Goal: Task Accomplishment & Management: Complete application form

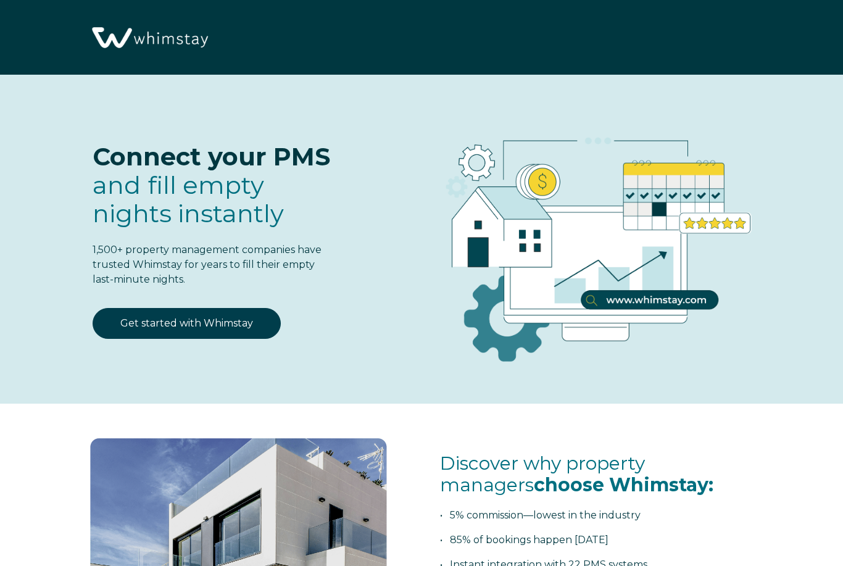
select select "US"
select select "Standard"
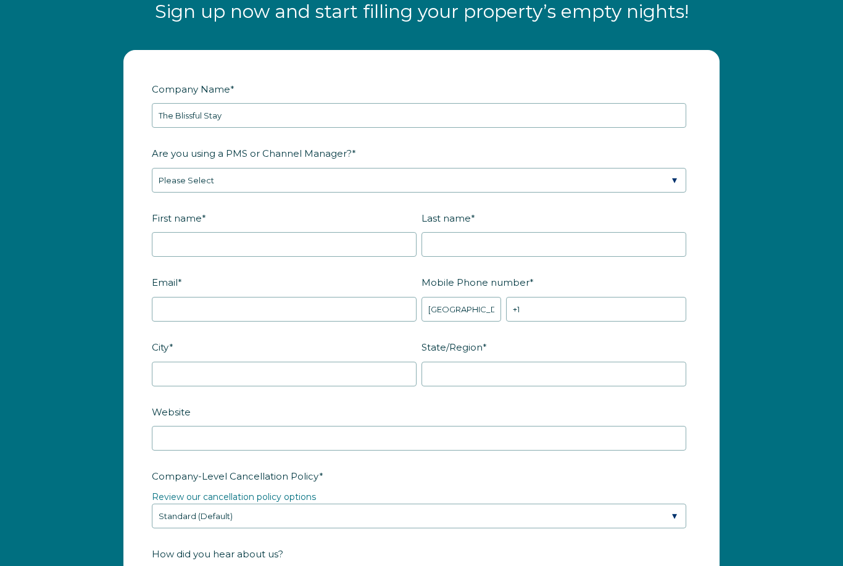
type input "The Blissful Stay"
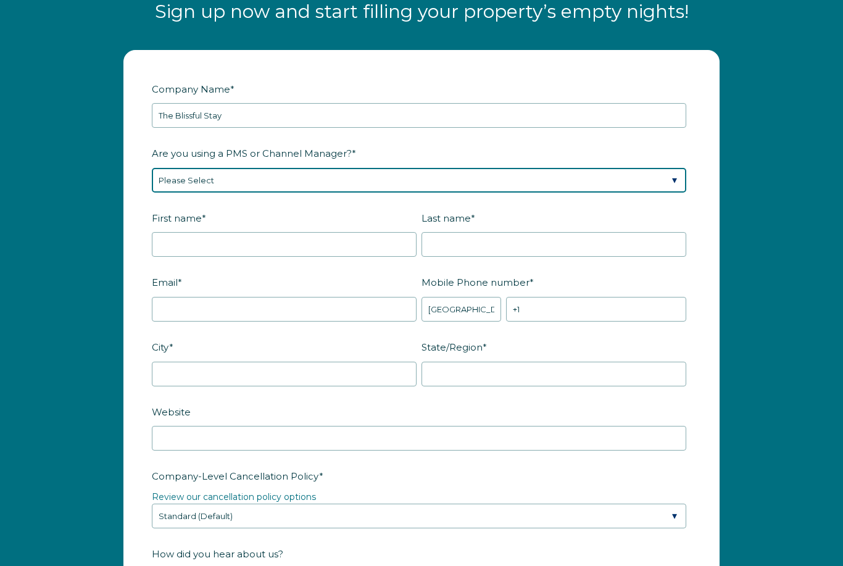
select select "Not Listed"
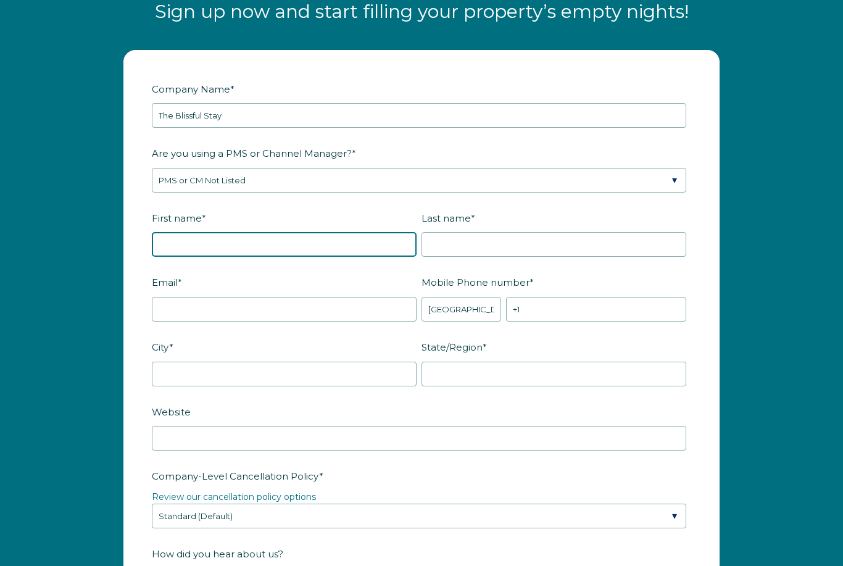
click at [351, 237] on input "First name *" at bounding box center [284, 244] width 265 height 25
type input "j"
type input "[PERSON_NAME]"
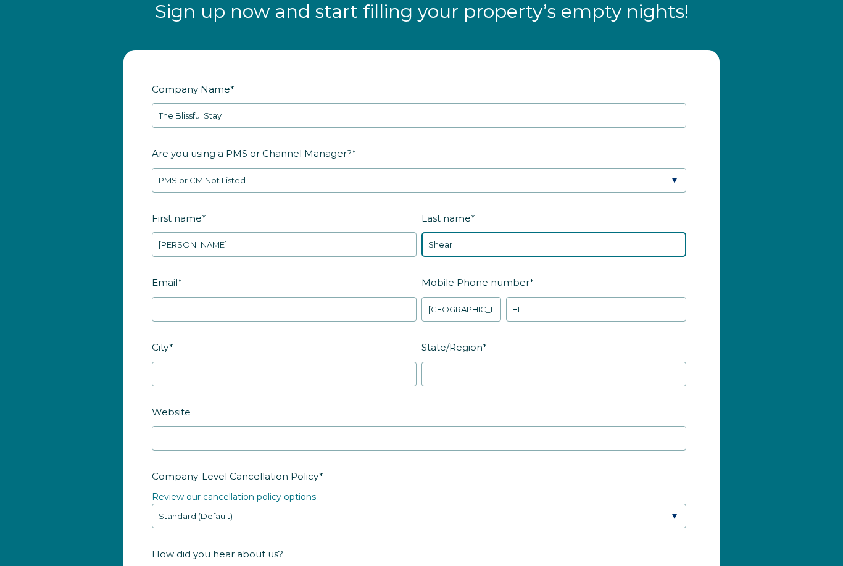
type input "Shear"
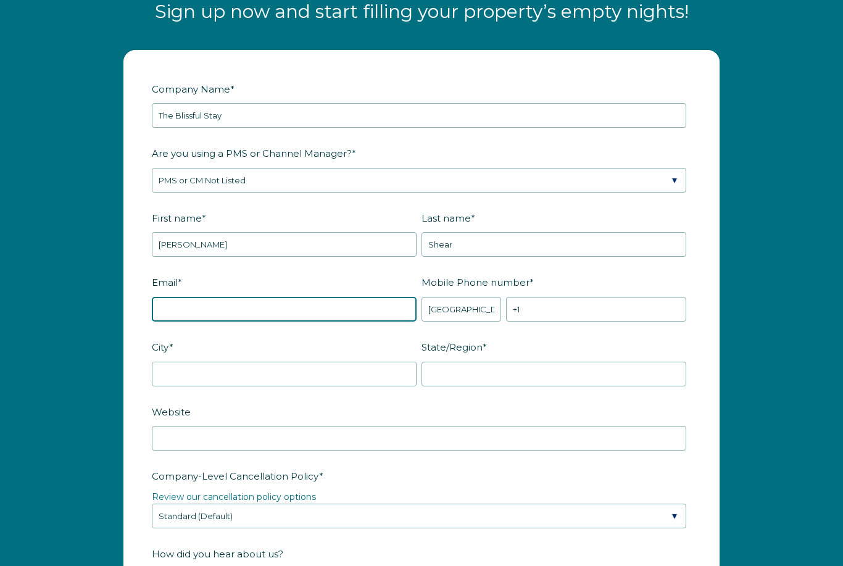
click at [345, 299] on input "Email *" at bounding box center [284, 309] width 265 height 25
type input "[EMAIL_ADDRESS][DOMAIN_NAME]"
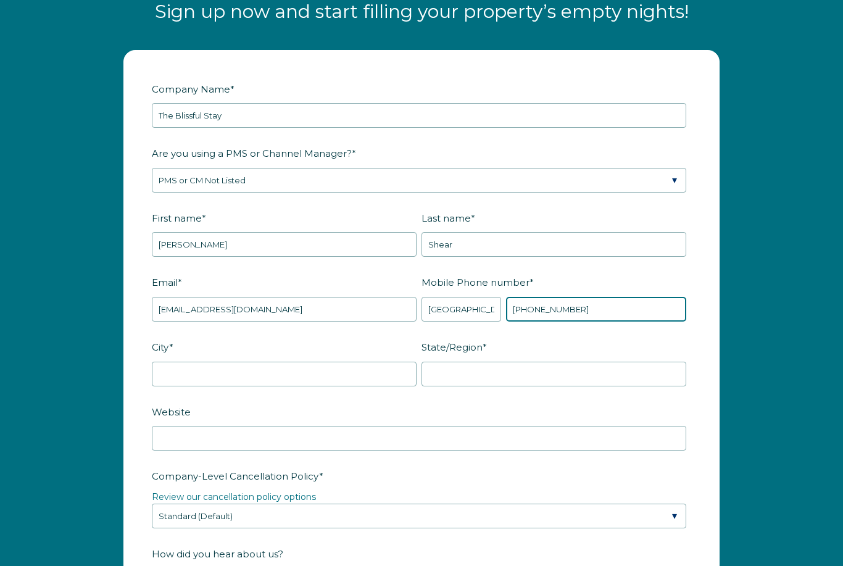
type input "[PHONE_NUMBER]"
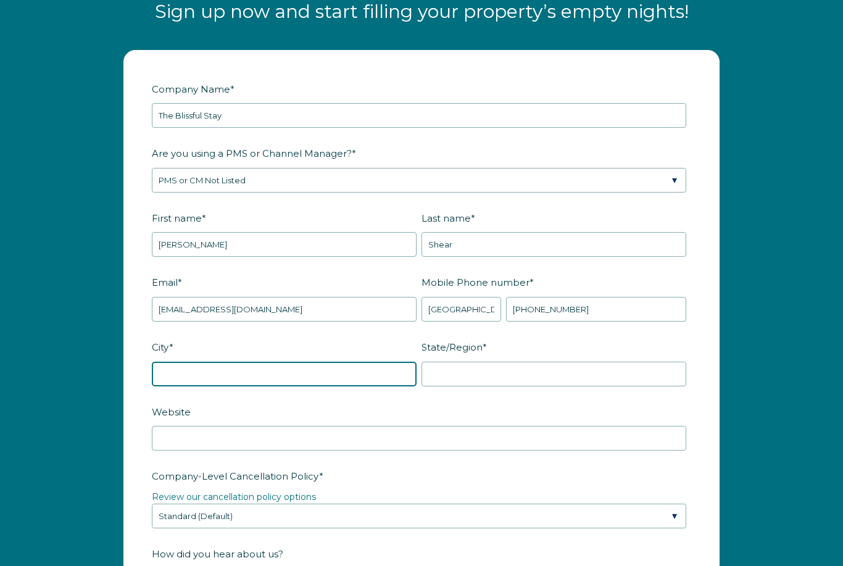
click at [348, 372] on input "City *" at bounding box center [284, 373] width 265 height 25
type input "[PERSON_NAME]"
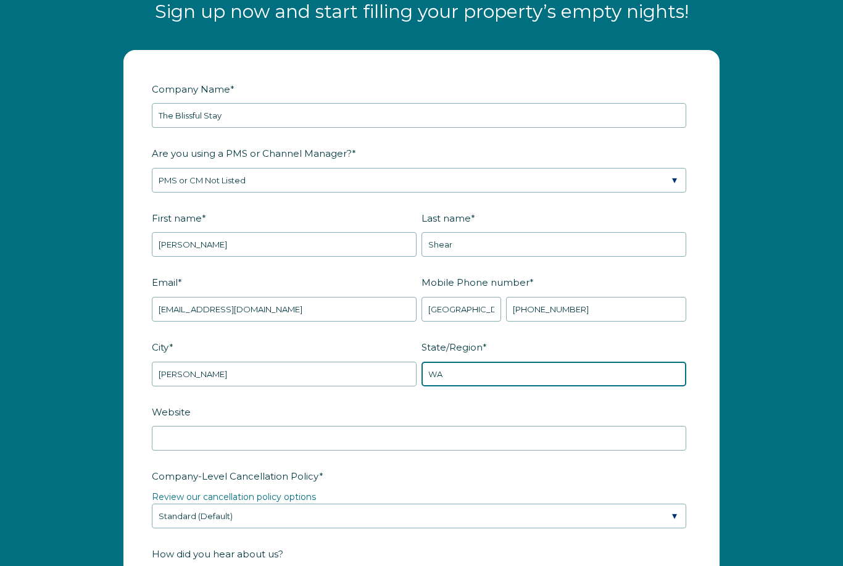
type input "WA"
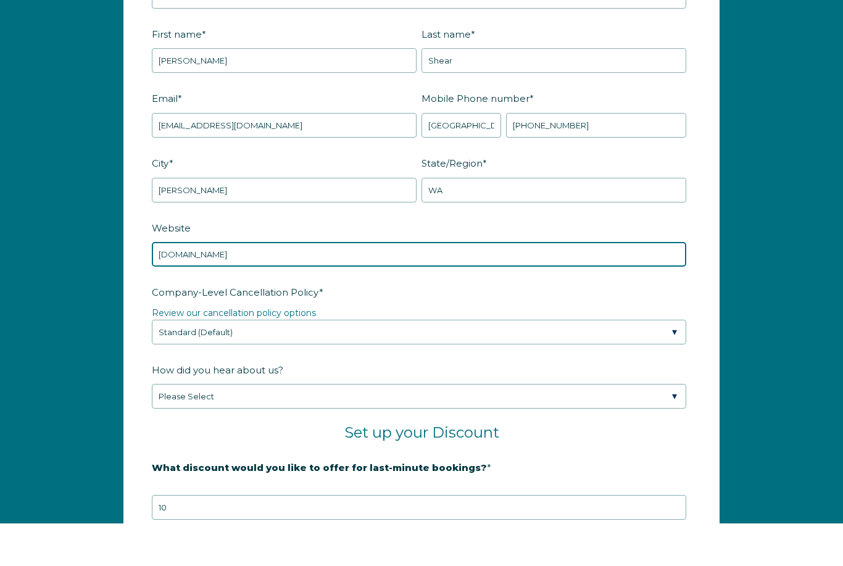
scroll to position [1593, 0]
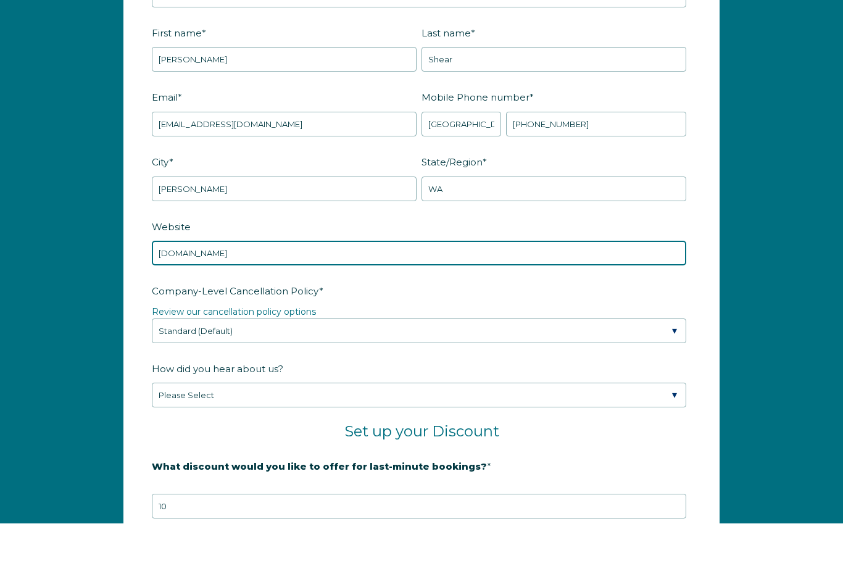
type input "[DOMAIN_NAME]"
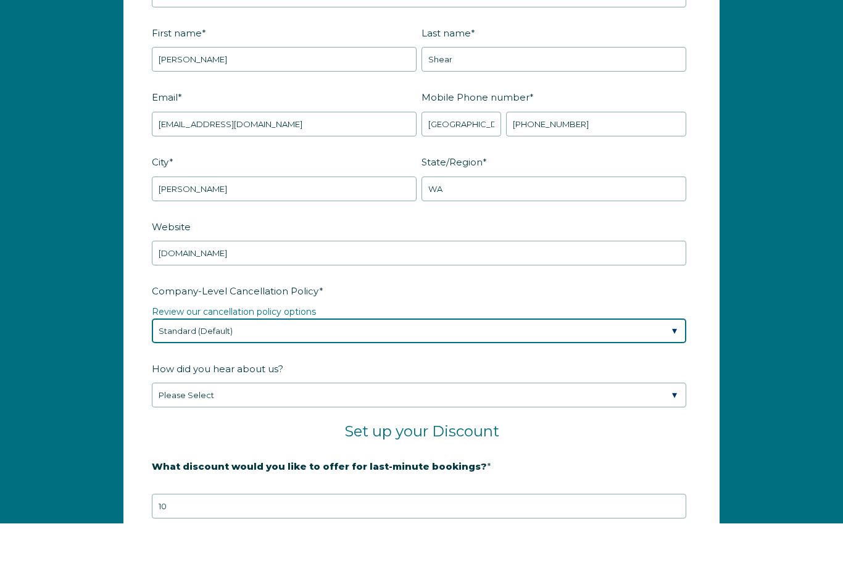
click at [579, 361] on select "Please Select Partial Standard (Default) Moderate Strict" at bounding box center [419, 373] width 534 height 25
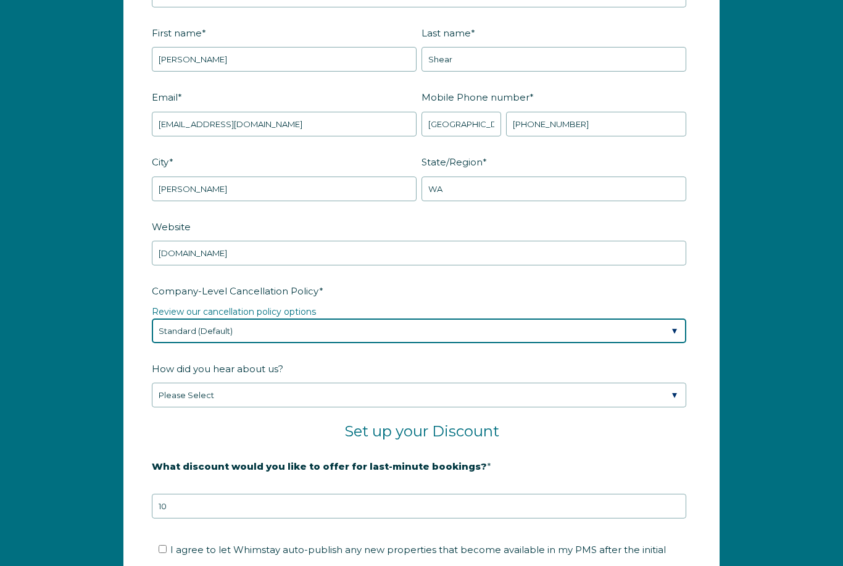
select select "Strict"
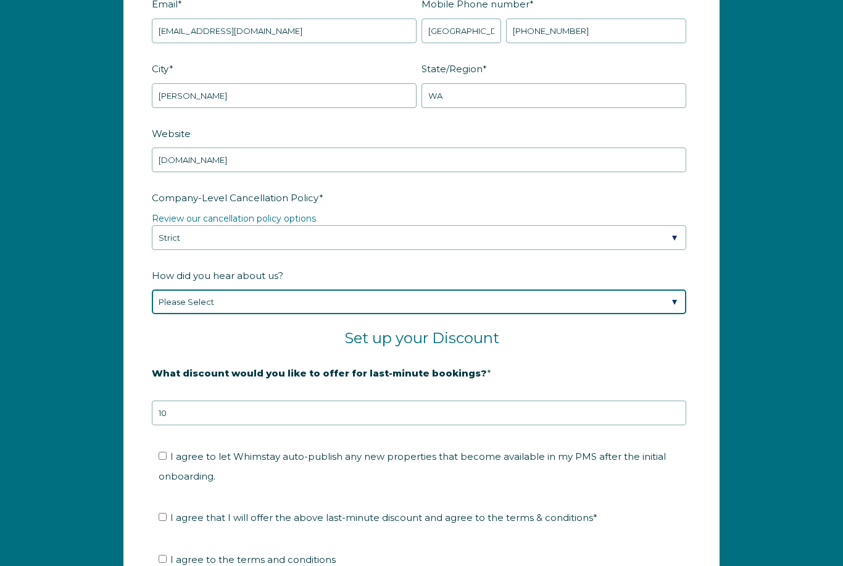
click at [618, 302] on select "Please Select Found Whimstay through a Google search Spoke to a Whimstay salesp…" at bounding box center [419, 302] width 534 height 25
select select "Referral from a Friend"
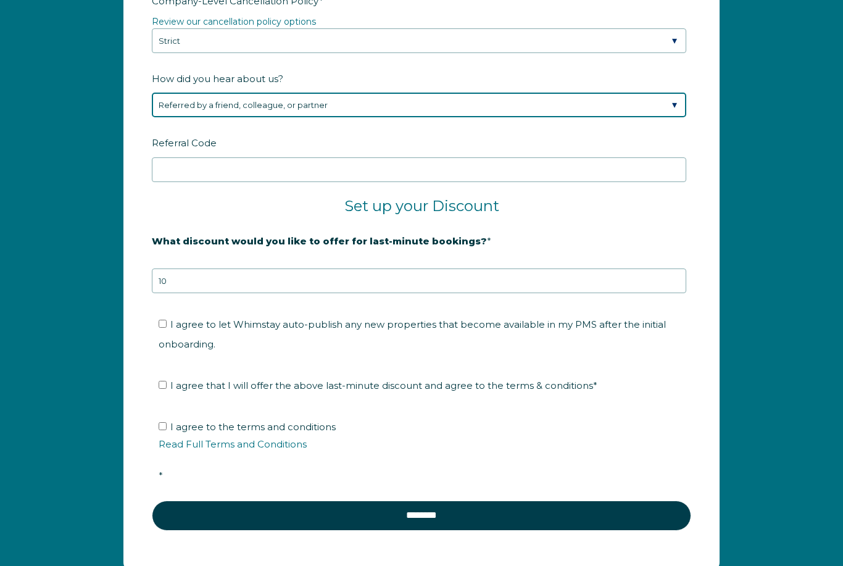
scroll to position [1928, 0]
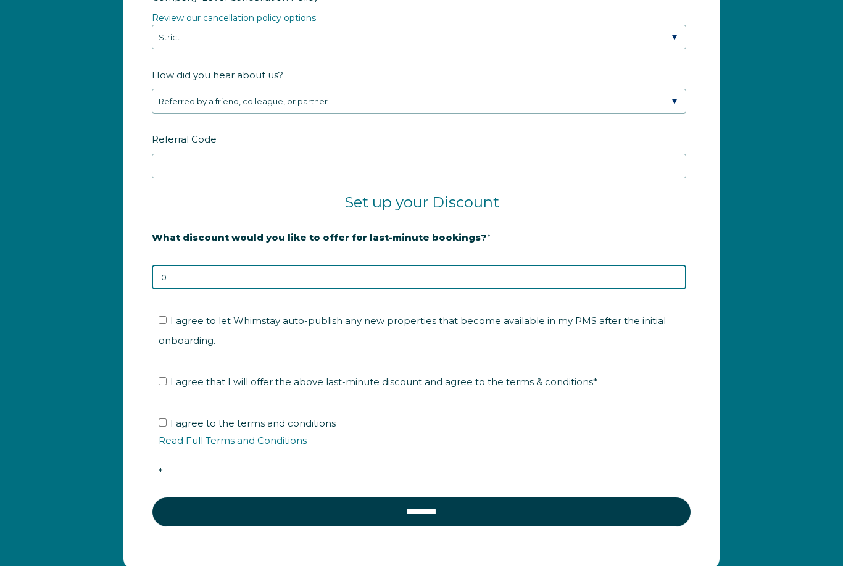
click at [575, 279] on input "10" at bounding box center [419, 277] width 534 height 25
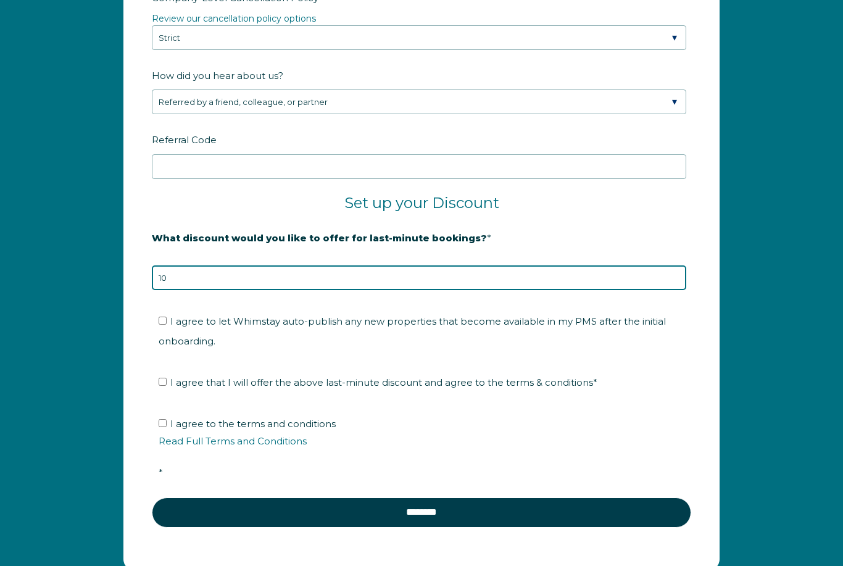
type input "1"
type input "5"
type input "10"
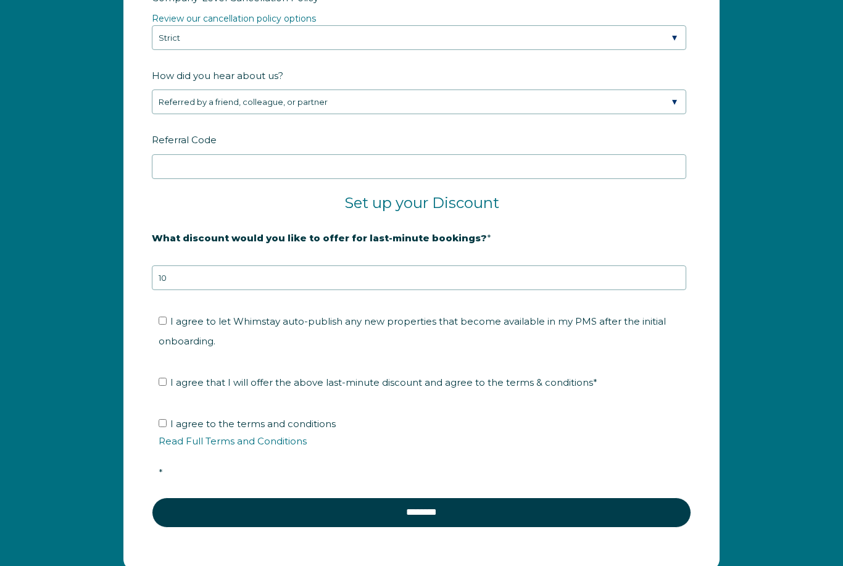
click at [607, 323] on span "I agree to let Whimstay auto-publish any new properties that become available i…" at bounding box center [412, 330] width 507 height 31
click at [167, 323] on input "I agree to let Whimstay auto-publish any new properties that become available i…" at bounding box center [163, 320] width 8 height 8
checkbox input "true"
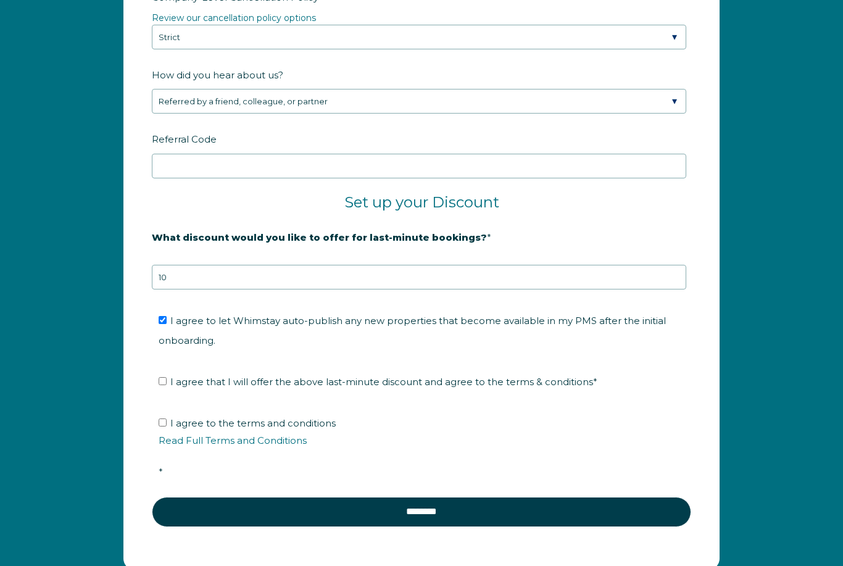
click at [564, 384] on span "I agree that I will offer the above last-minute discount and agree to the terms…" at bounding box center [383, 382] width 427 height 12
click at [167, 384] on input "I agree that I will offer the above last-minute discount and agree to the terms…" at bounding box center [163, 382] width 8 height 8
checkbox input "true"
click at [322, 417] on span "I agree to the terms and conditions Read Full Terms and Conditions *" at bounding box center [426, 447] width 534 height 60
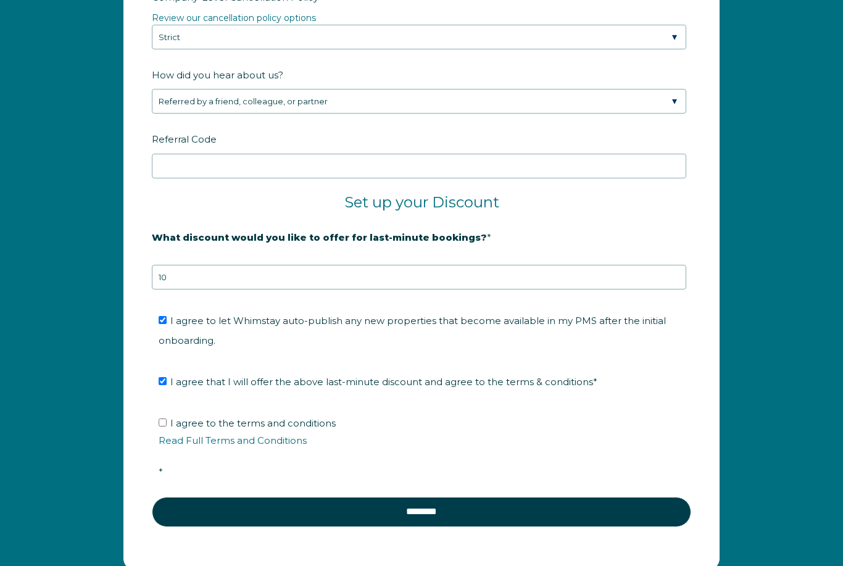
click at [167, 418] on input "I agree to the terms and conditions Read Full Terms and Conditions *" at bounding box center [163, 422] width 8 height 8
checkbox input "true"
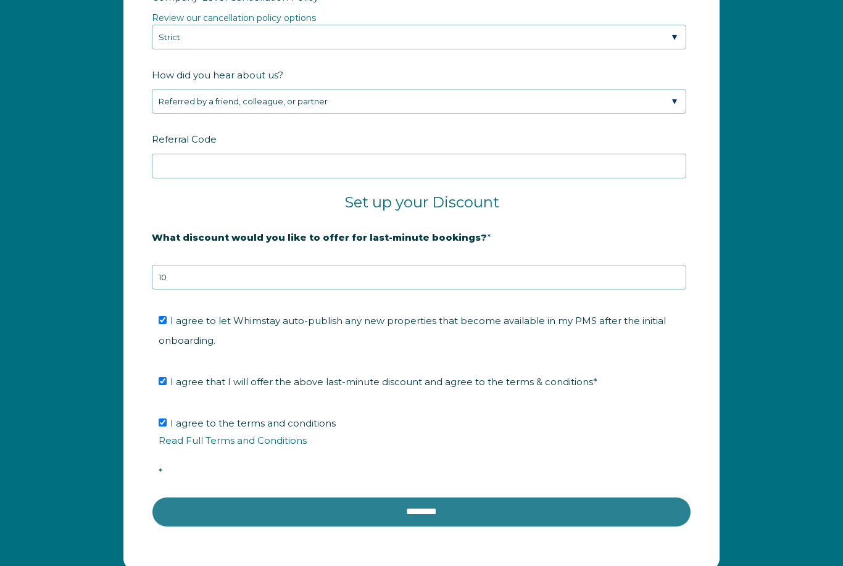
click at [513, 511] on input "********" at bounding box center [421, 512] width 539 height 30
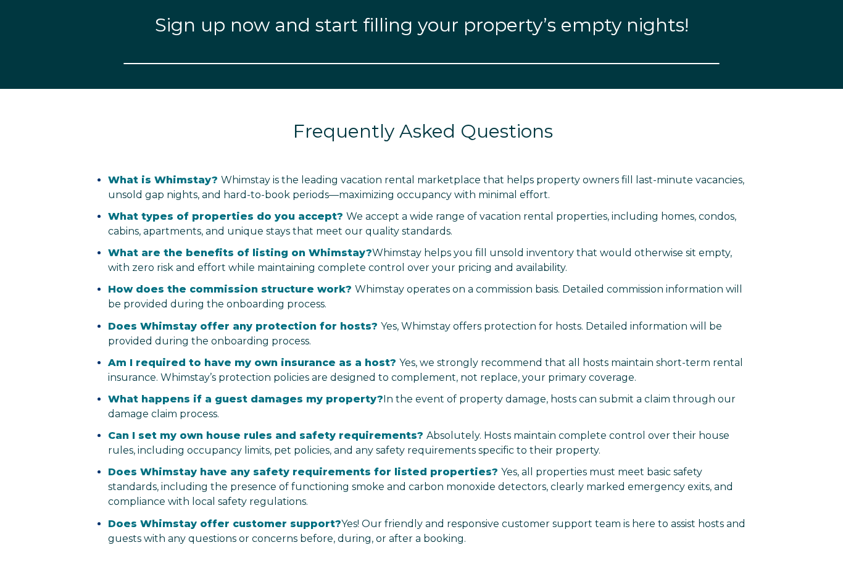
select select "US"
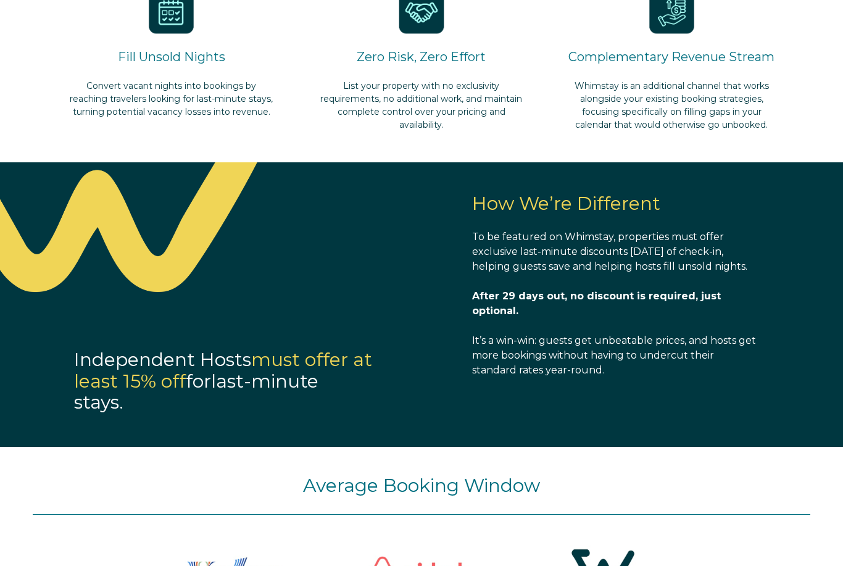
scroll to position [859, 0]
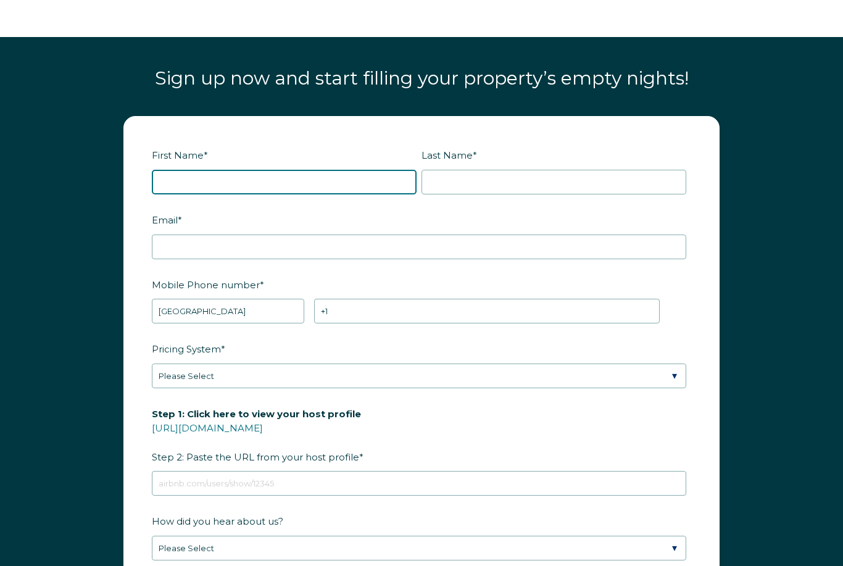
click at [370, 186] on input "First Name *" at bounding box center [284, 182] width 265 height 25
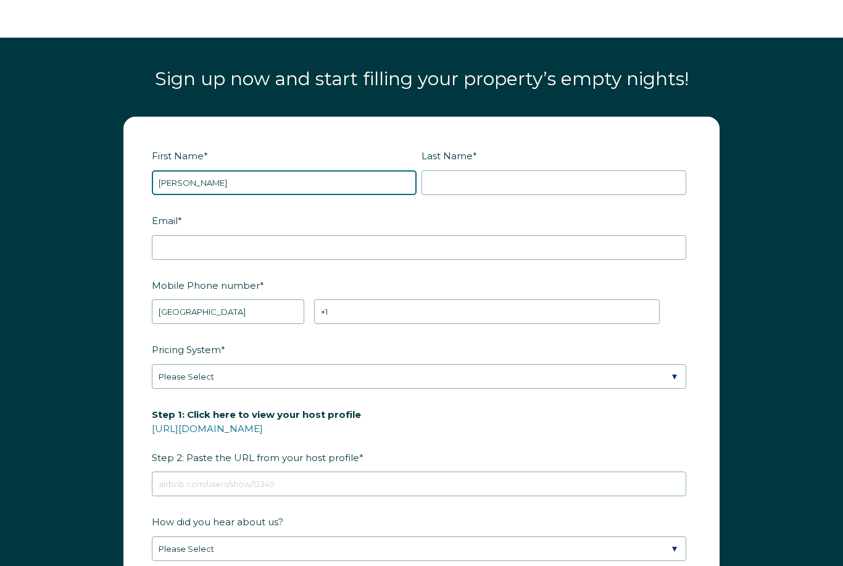
type input "[PERSON_NAME]"
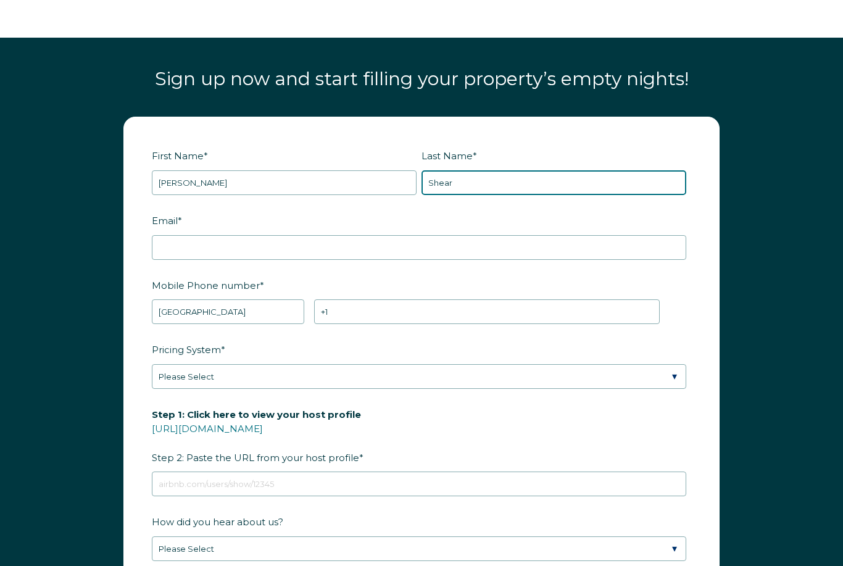
type input "Shear"
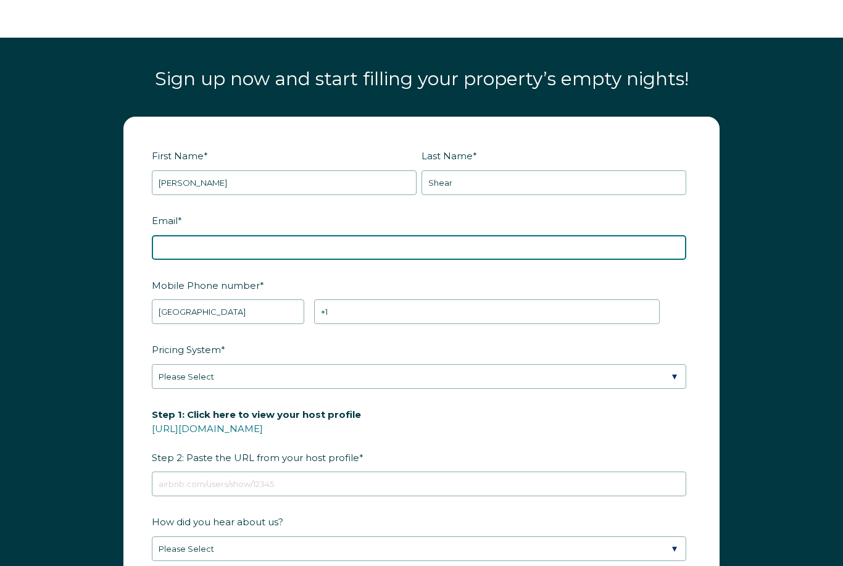
click at [529, 238] on input "Email *" at bounding box center [419, 247] width 534 height 25
type input "[EMAIL_ADDRESS][DOMAIN_NAME]"
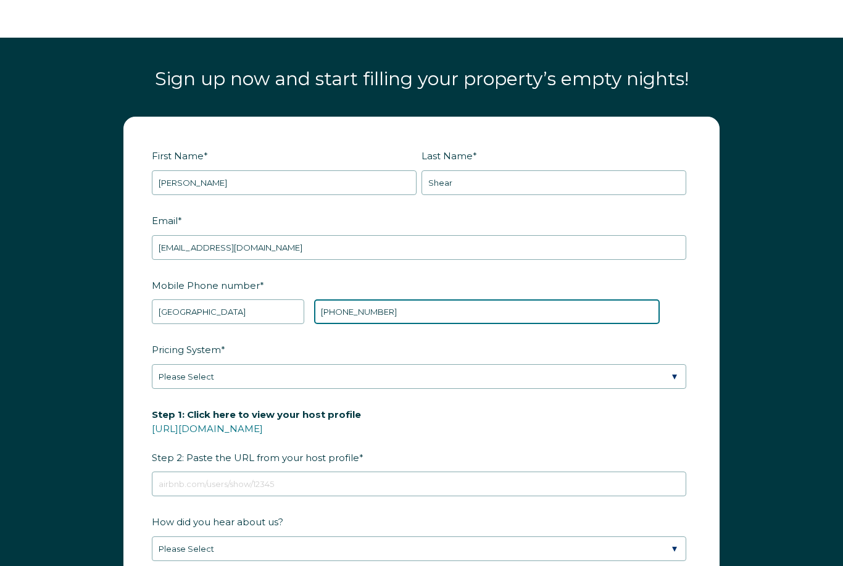
type input "[PHONE_NUMBER]"
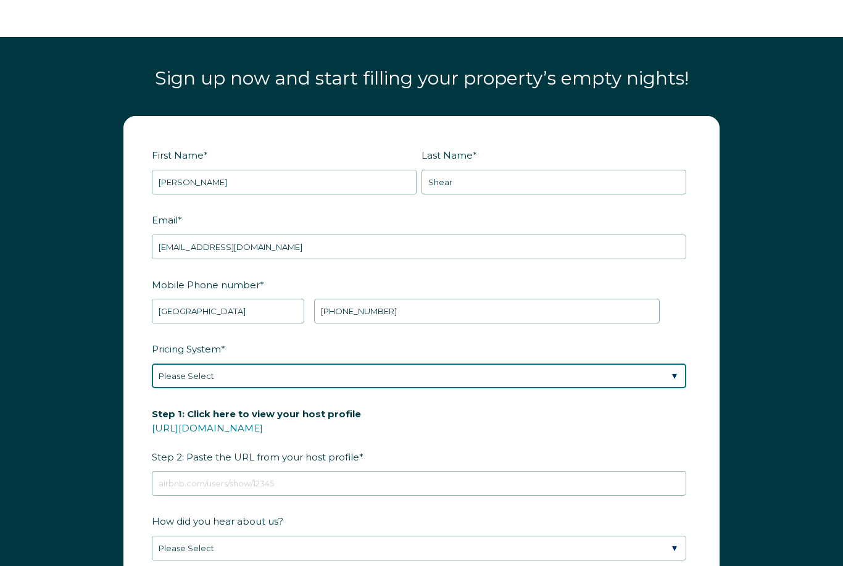
select select "PriceLabs"
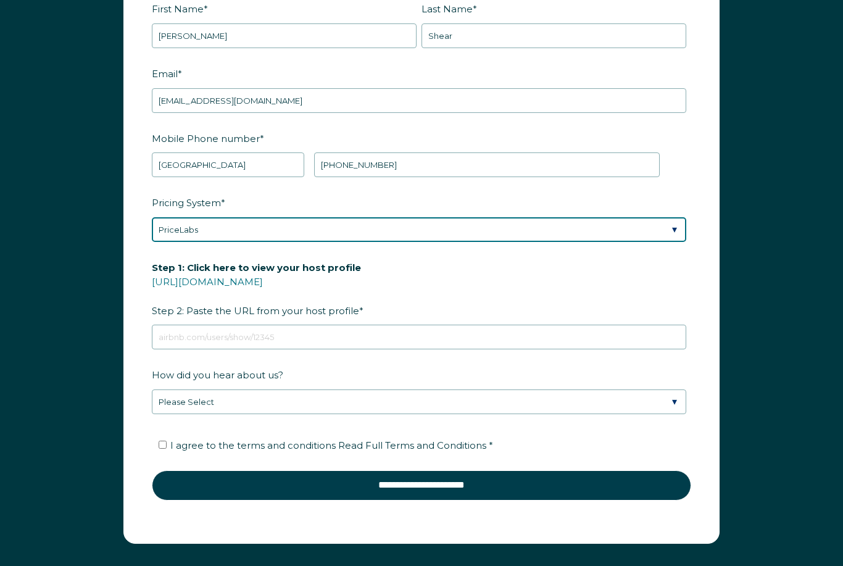
scroll to position [1528, 0]
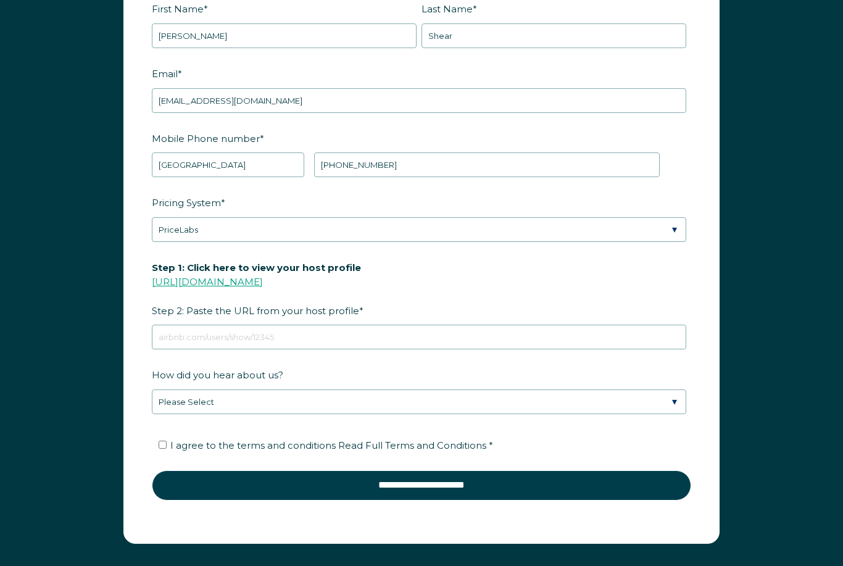
click at [263, 286] on link "https://www.airbnb.com/users/show/" at bounding box center [207, 282] width 111 height 12
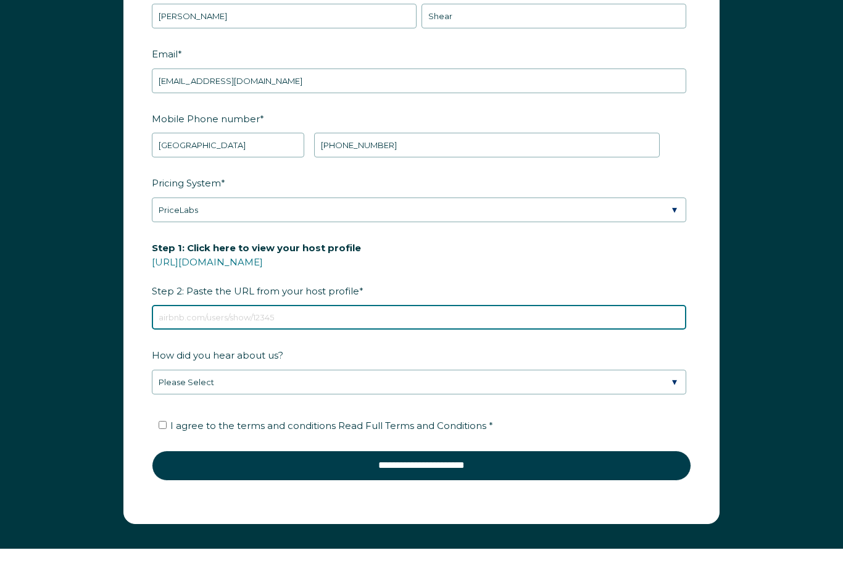
click at [340, 316] on input "Step 1: Click here to view your host profile https://www.airbnb.com/users/show/…" at bounding box center [419, 317] width 534 height 25
click at [339, 320] on input "Step 1: Click here to view your host profile https://www.airbnb.com/users/show/…" at bounding box center [419, 317] width 534 height 25
click at [339, 319] on input "Step 1: Click here to view your host profile https://www.airbnb.com/users/show/…" at bounding box center [419, 317] width 534 height 25
paste input "https://www.airbnb.com/users/show/275858822"
type input "https://www.airbnb.com/users/show/275858822"
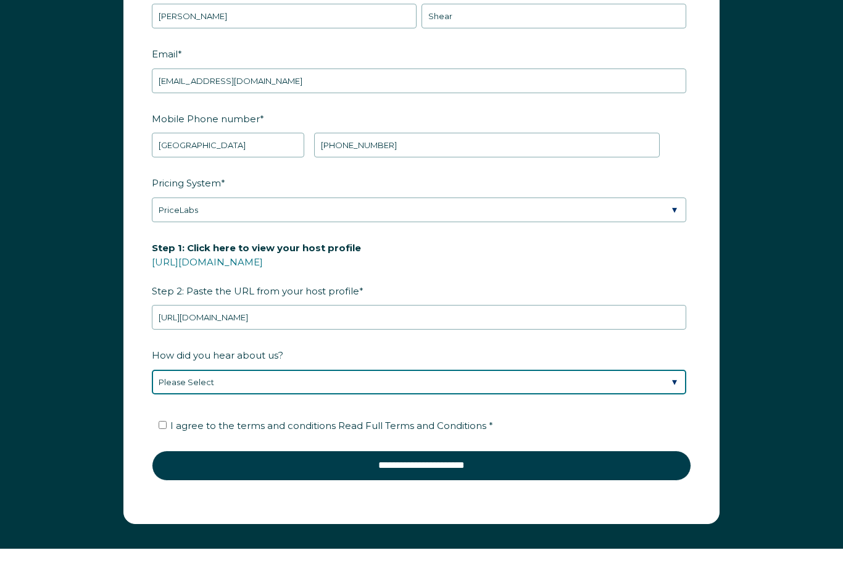
click at [345, 377] on select "Please Select Found Whimstay through a Google search Spoke to a Whimstay salesp…" at bounding box center [419, 382] width 534 height 25
select select "Other"
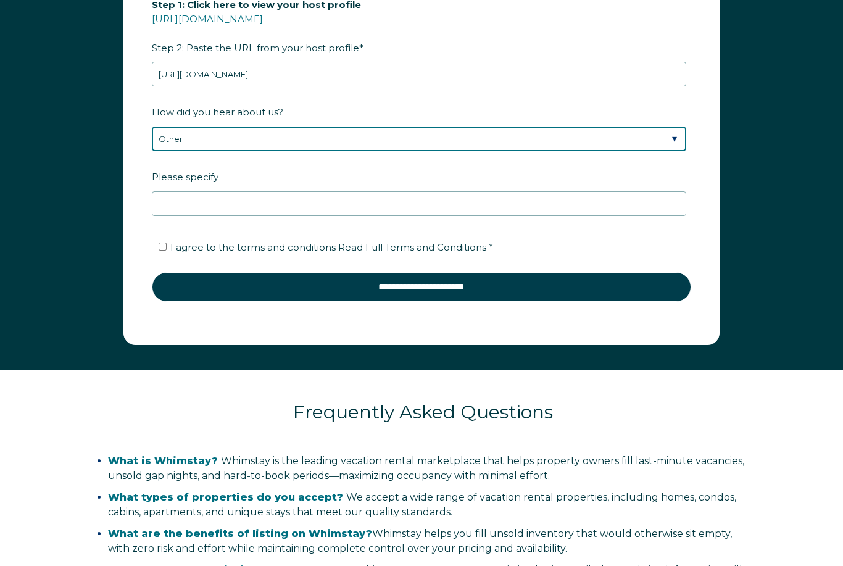
scroll to position [1791, 0]
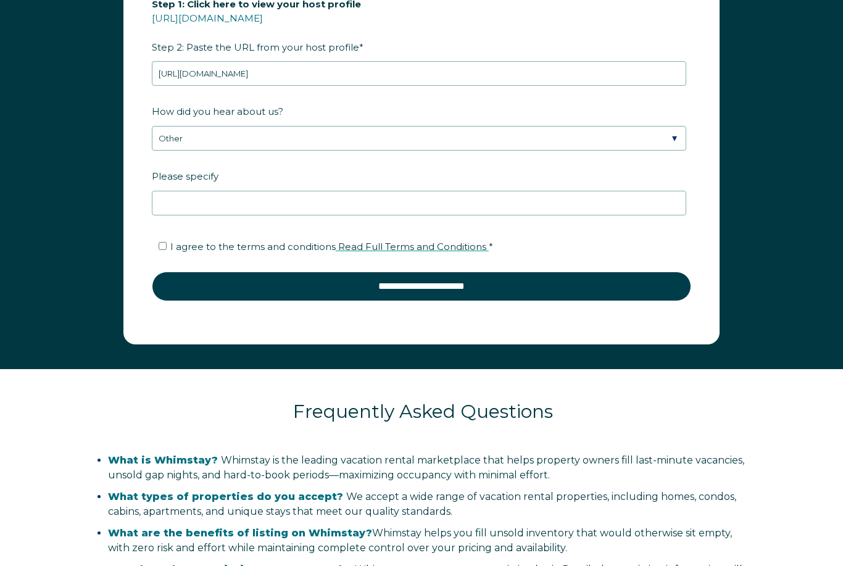
click at [412, 250] on span "Read Full Terms and Conditions" at bounding box center [412, 247] width 148 height 12
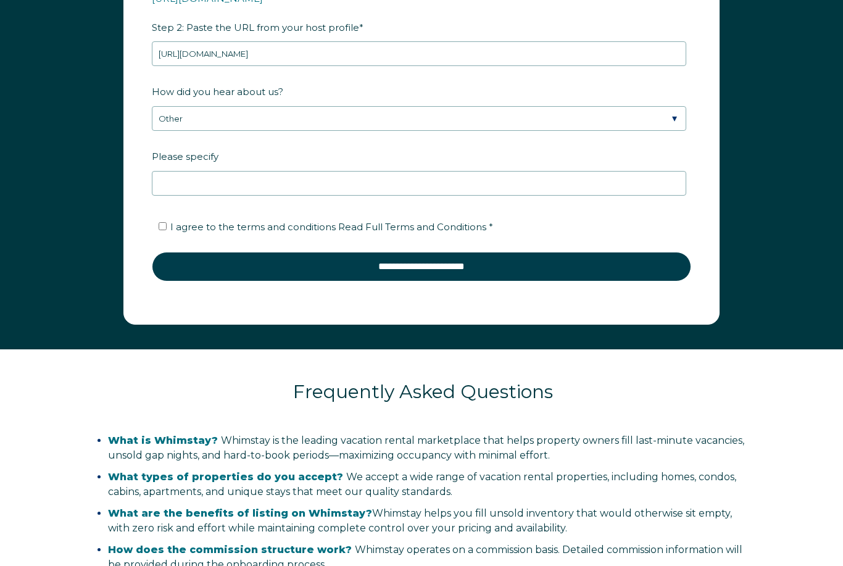
click at [167, 227] on input "I agree to the terms and conditions Read Full Terms and Conditions *" at bounding box center [163, 226] width 8 height 8
checkbox input "true"
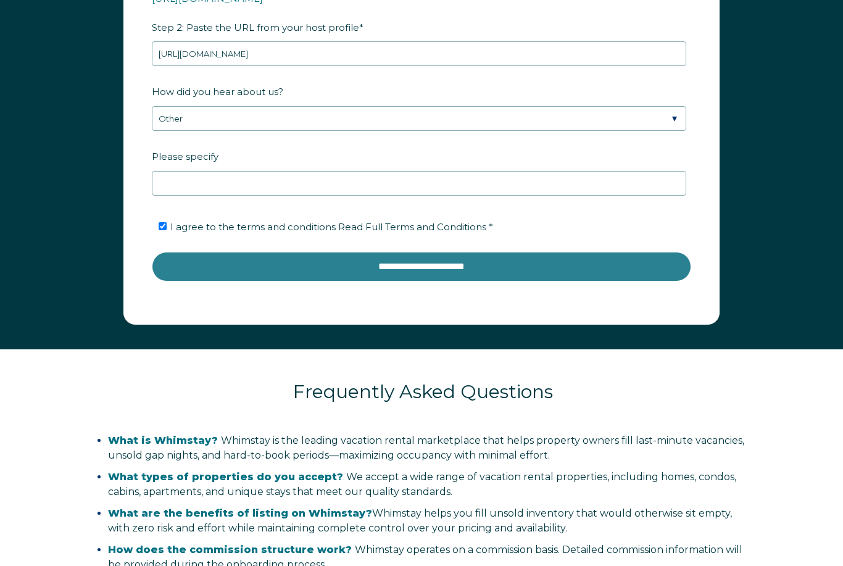
click at [272, 255] on input "**********" at bounding box center [421, 267] width 539 height 30
